Goal: Task Accomplishment & Management: Manage account settings

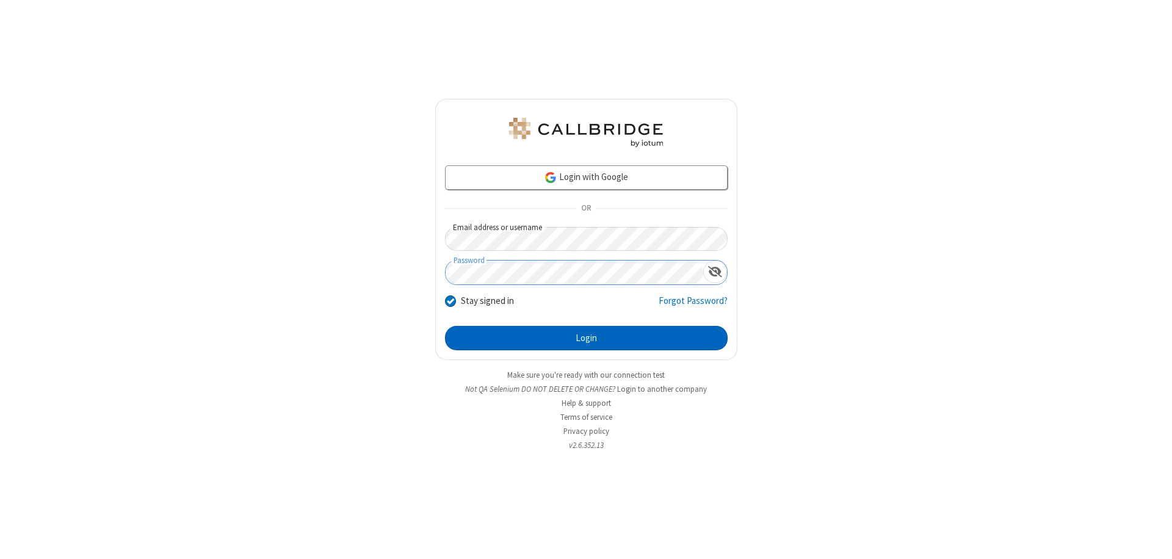
click at [586, 338] on button "Login" at bounding box center [586, 338] width 283 height 24
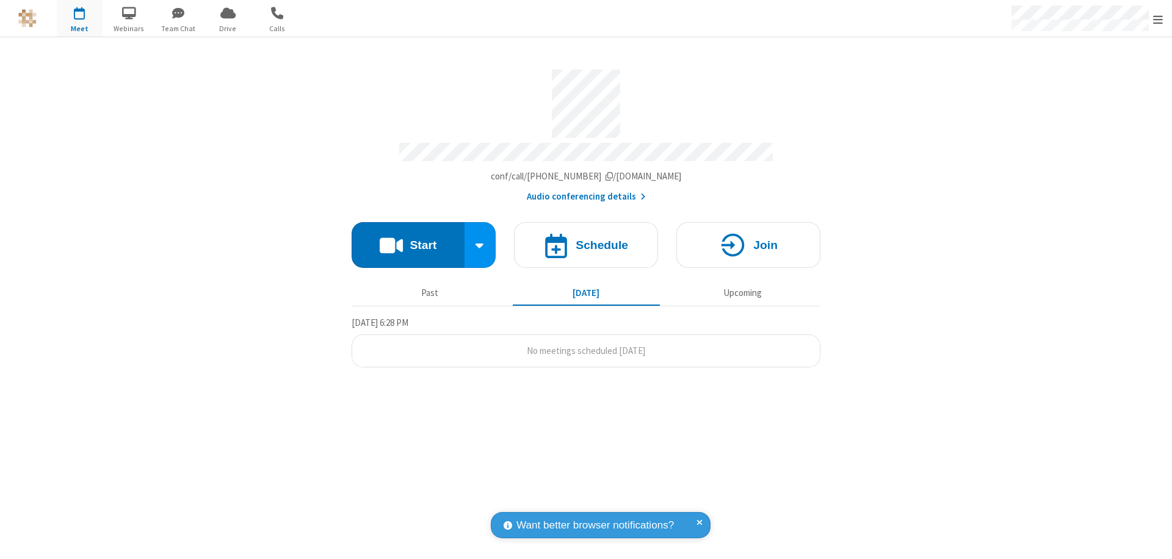
click at [1158, 19] on span "Open menu" at bounding box center [1158, 19] width 10 height 12
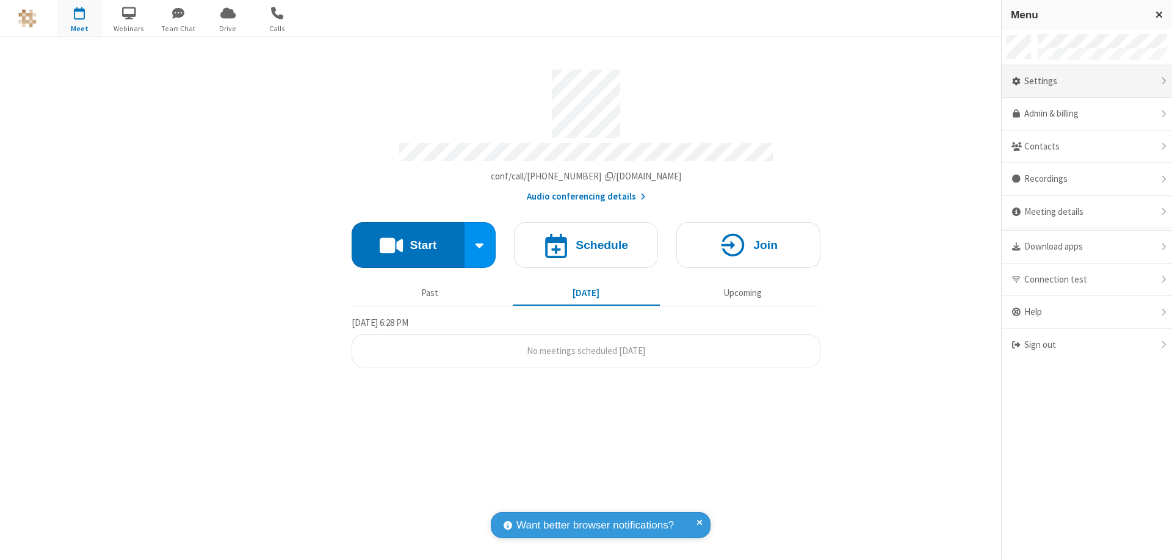
click at [1087, 81] on div "Settings" at bounding box center [1087, 81] width 170 height 33
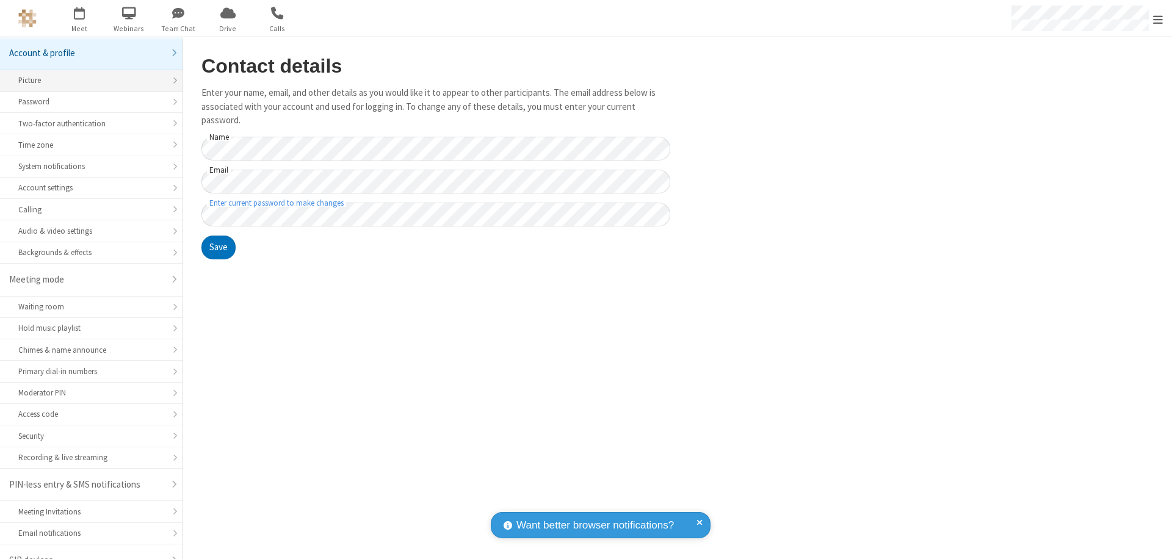
click at [87, 74] on div "Picture" at bounding box center [91, 80] width 146 height 12
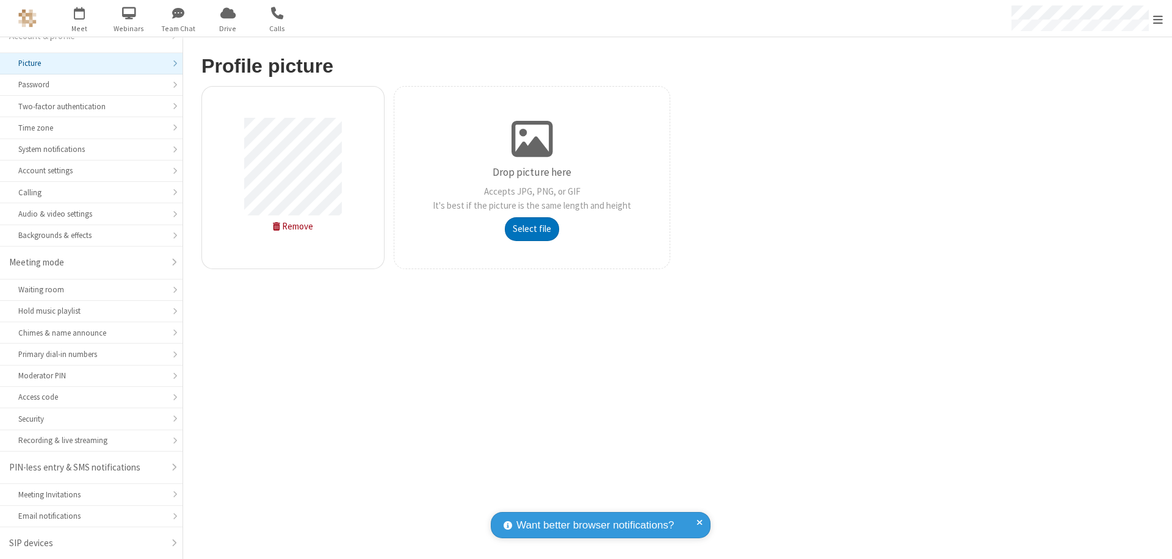
type input "C:\fakepath\avatar_image_test_2.jpg"
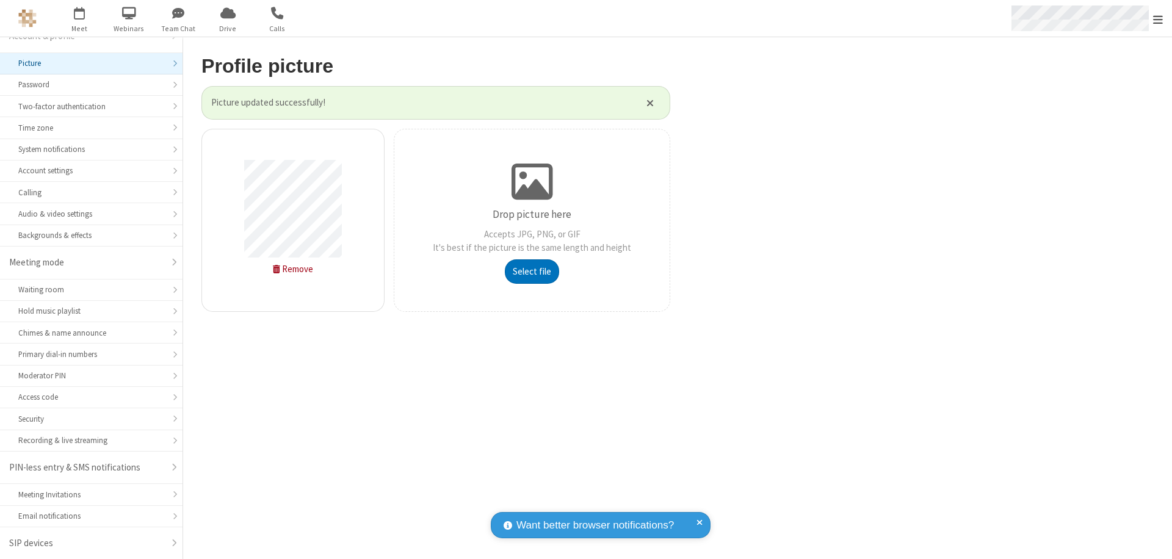
click at [1158, 19] on span "Open menu" at bounding box center [1158, 19] width 10 height 12
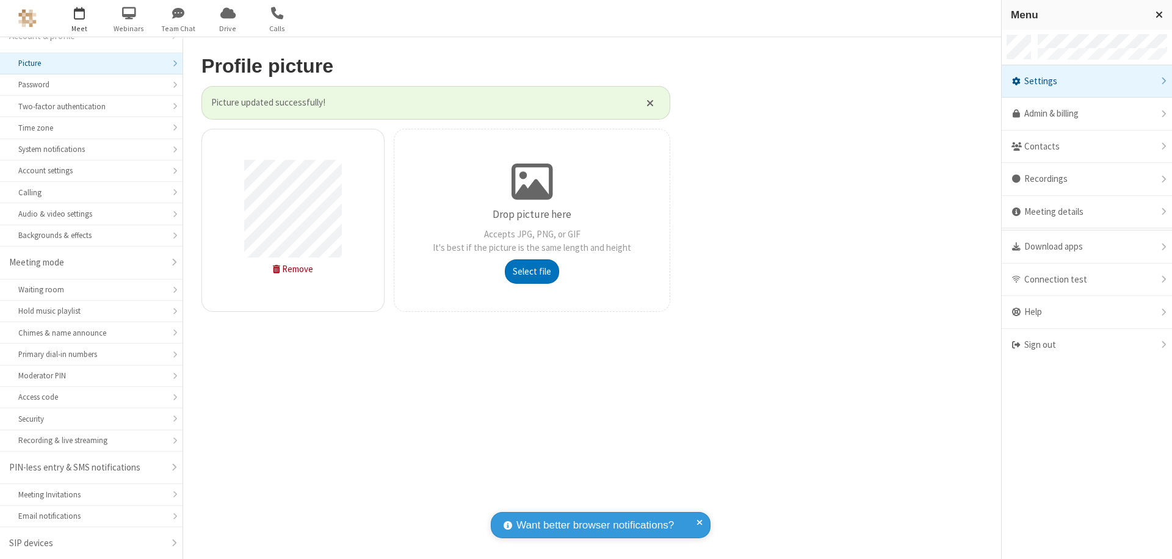
click at [79, 18] on span "button" at bounding box center [80, 12] width 46 height 21
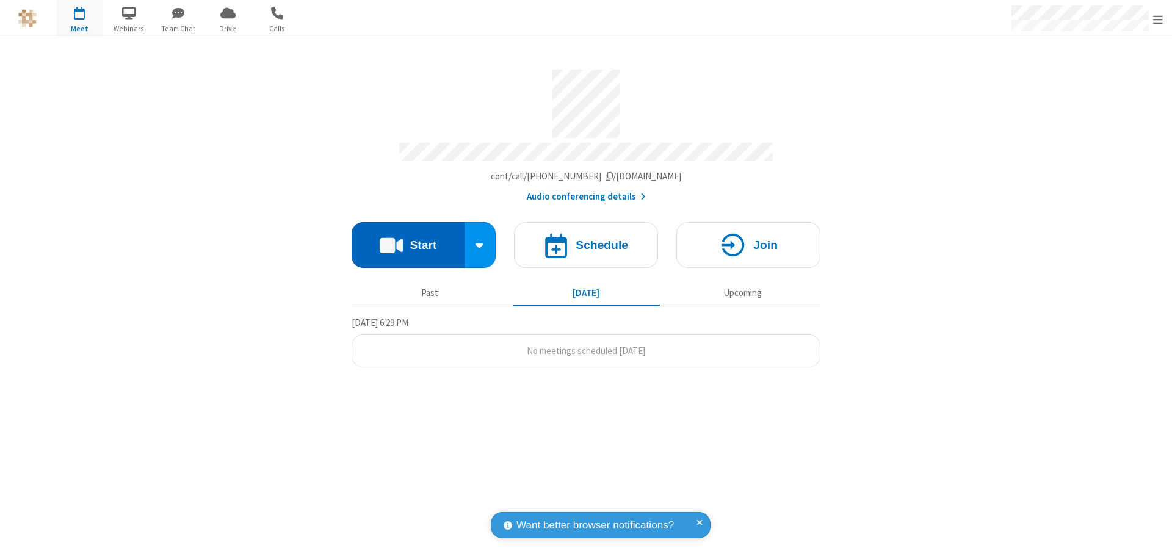
click at [408, 239] on button "Start" at bounding box center [408, 245] width 113 height 46
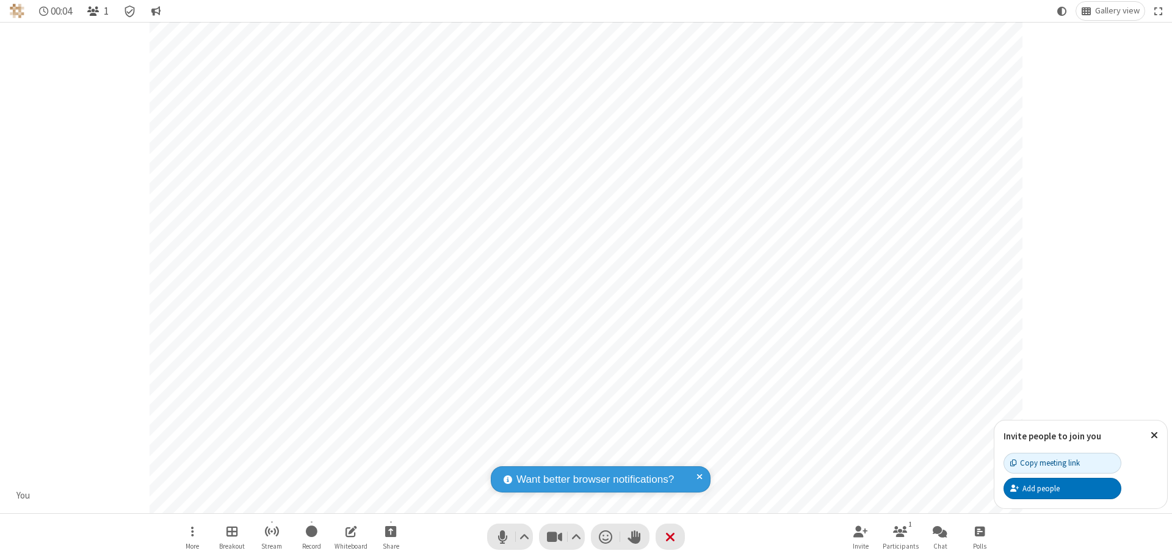
click at [95, 11] on span "Open participant list" at bounding box center [93, 11] width 12 height 12
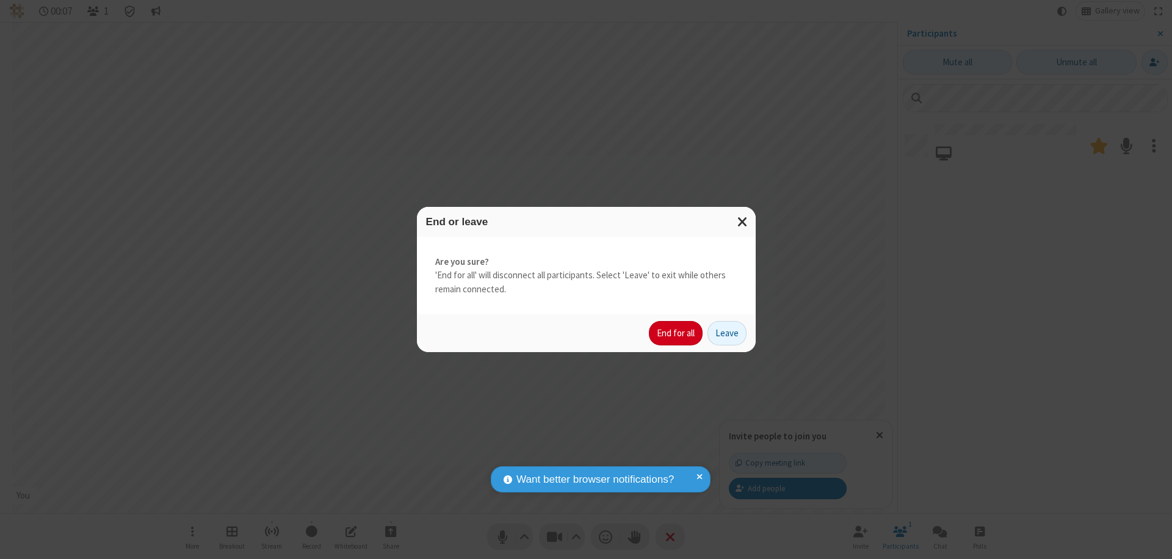
click at [676, 333] on button "End for all" at bounding box center [676, 333] width 54 height 24
